Goal: Find specific page/section: Find specific page/section

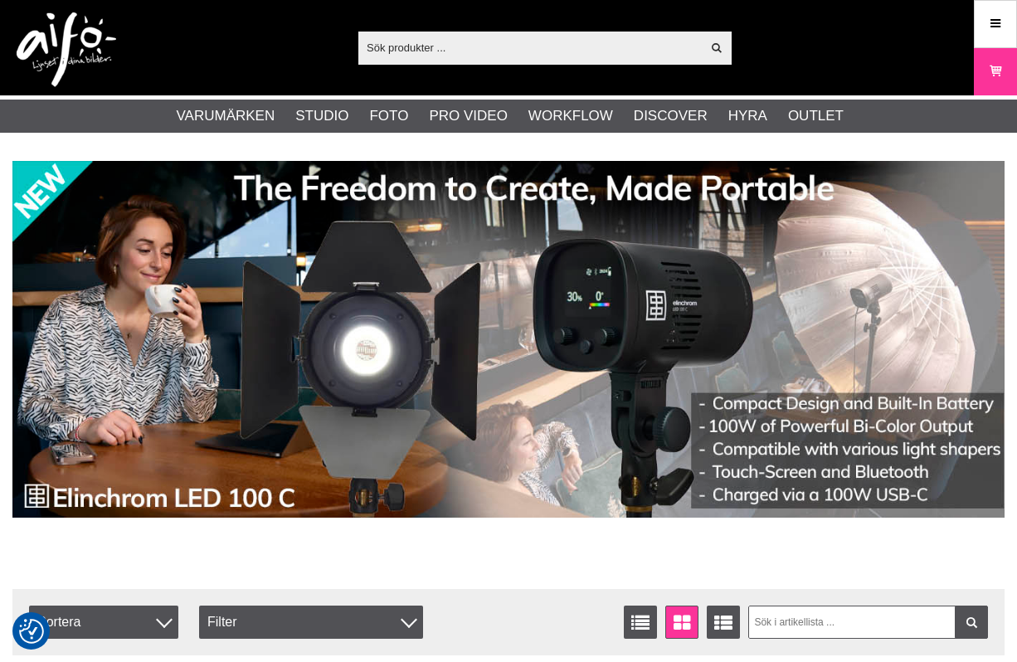
click at [470, 45] on input "text" at bounding box center [529, 47] width 343 height 25
type input "EL-26641"
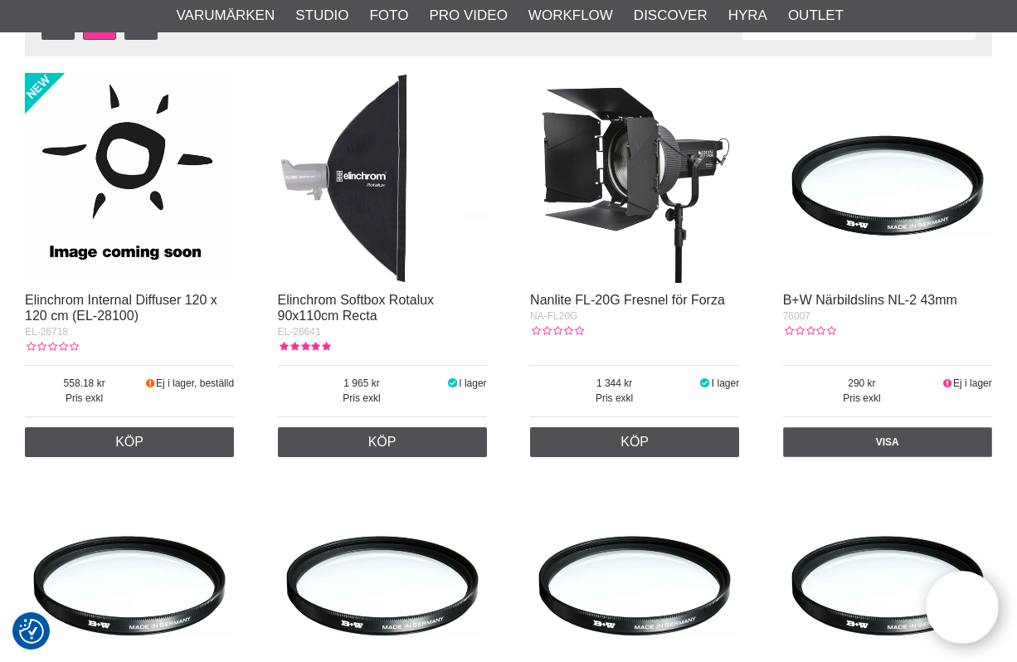
scroll to position [332, 0]
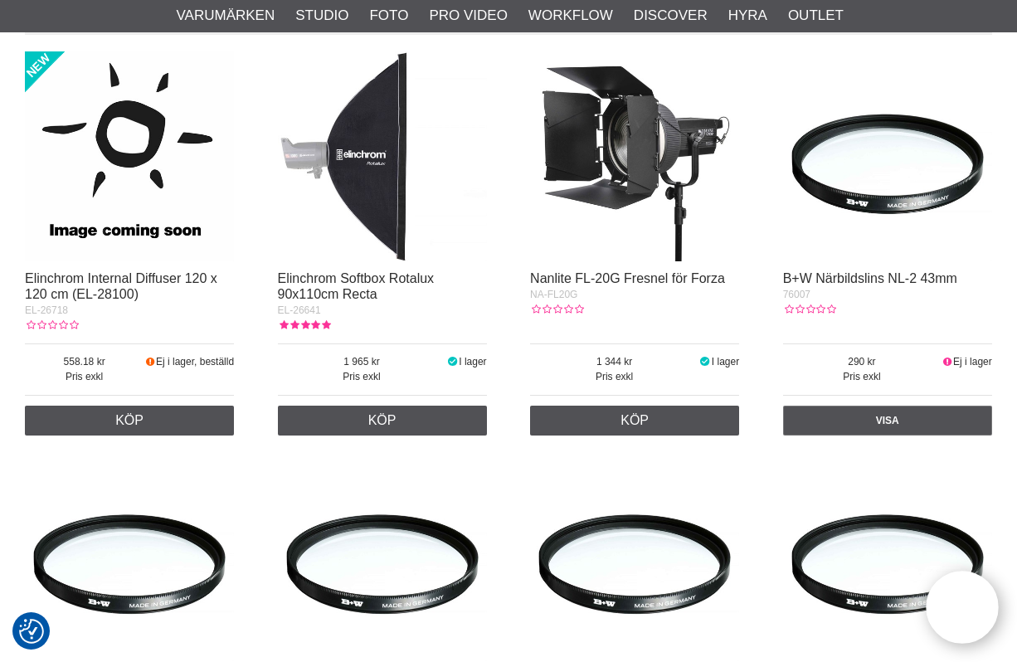
click at [393, 179] on img at bounding box center [382, 155] width 209 height 209
